Goal: Information Seeking & Learning: Learn about a topic

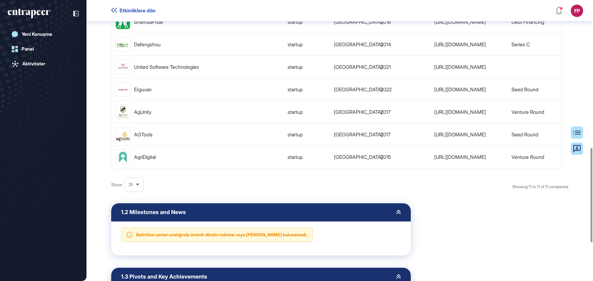
scroll to position [554, 0]
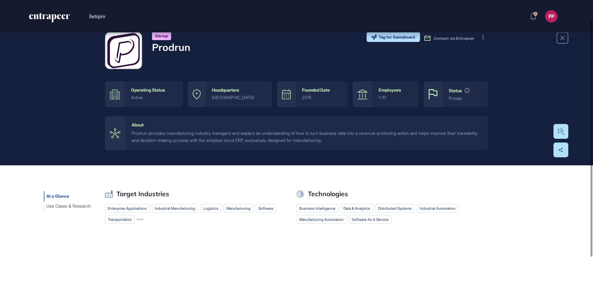
scroll to position [53, 0]
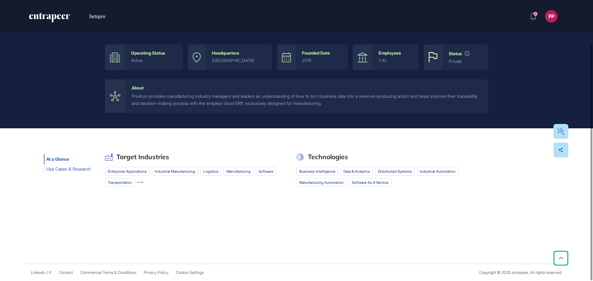
click at [58, 167] on span "Use Cases & Research" at bounding box center [68, 169] width 44 height 5
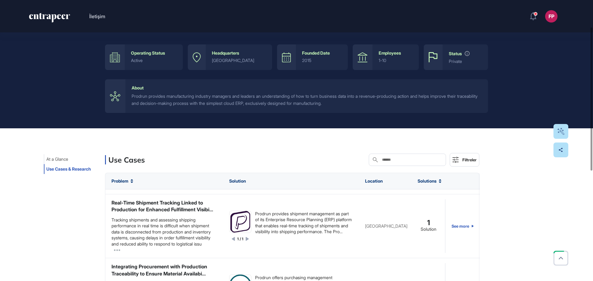
scroll to position [124, 0]
click at [88, 222] on div "At a Glance Use Cases & Research Use Cases Search Filtreler Problem Solution Lo…" at bounding box center [296, 266] width 593 height 274
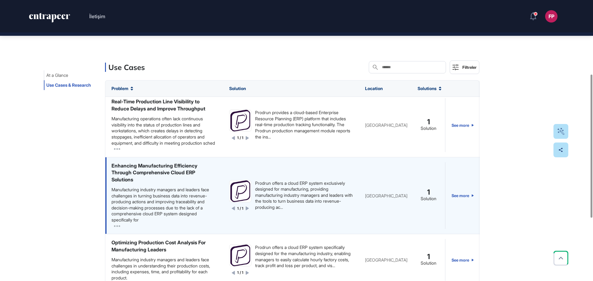
scroll to position [542, 0]
click at [465, 194] on link "See more" at bounding box center [463, 196] width 22 height 67
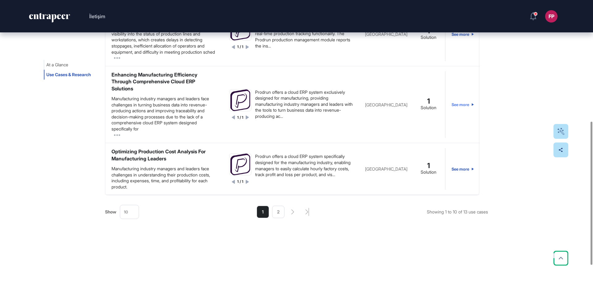
scroll to position [238, 0]
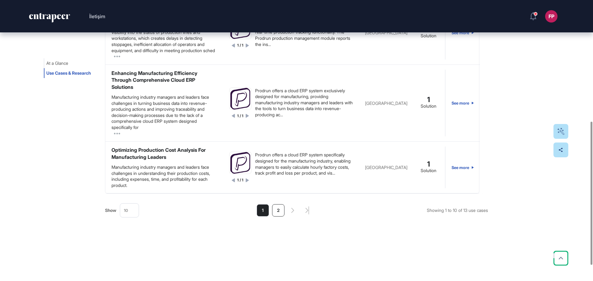
click at [277, 211] on li "2" at bounding box center [278, 211] width 12 height 12
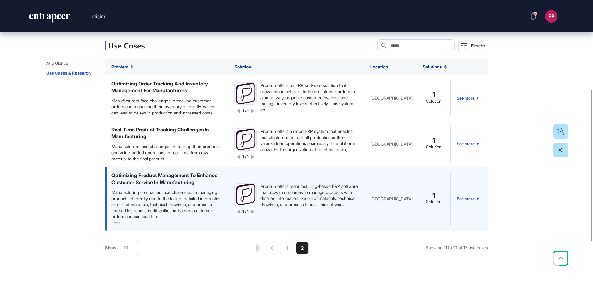
scroll to position [146, 0]
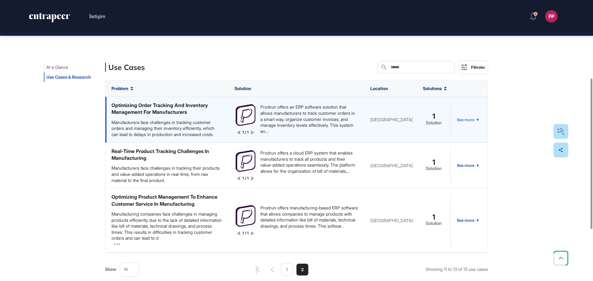
click at [469, 120] on link "See more" at bounding box center [468, 120] width 22 height 36
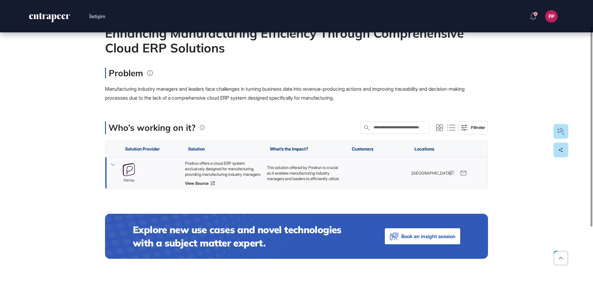
scroll to position [31, 0]
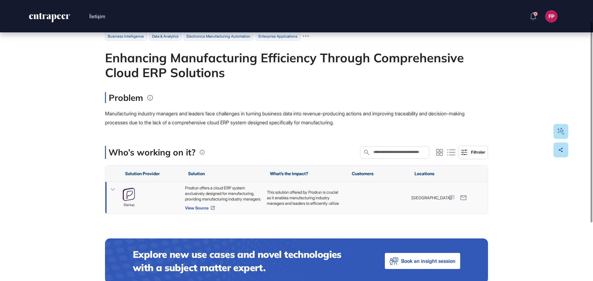
click at [215, 207] on icon at bounding box center [213, 208] width 4 height 4
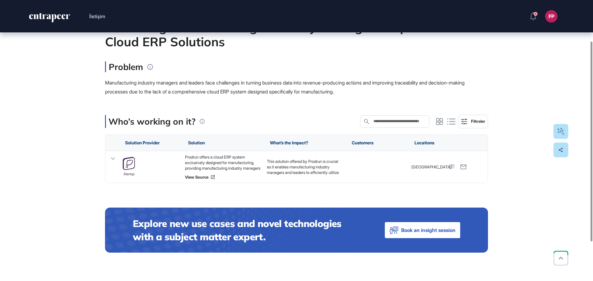
scroll to position [51, 0]
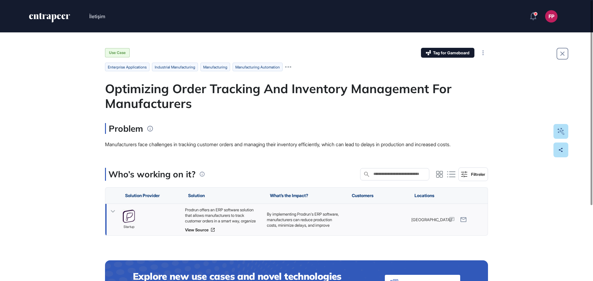
click at [294, 217] on p "By implementing Prodrun's ERP software, manufacturers can reduce production cos…" at bounding box center [305, 245] width 76 height 67
